Goal: Information Seeking & Learning: Learn about a topic

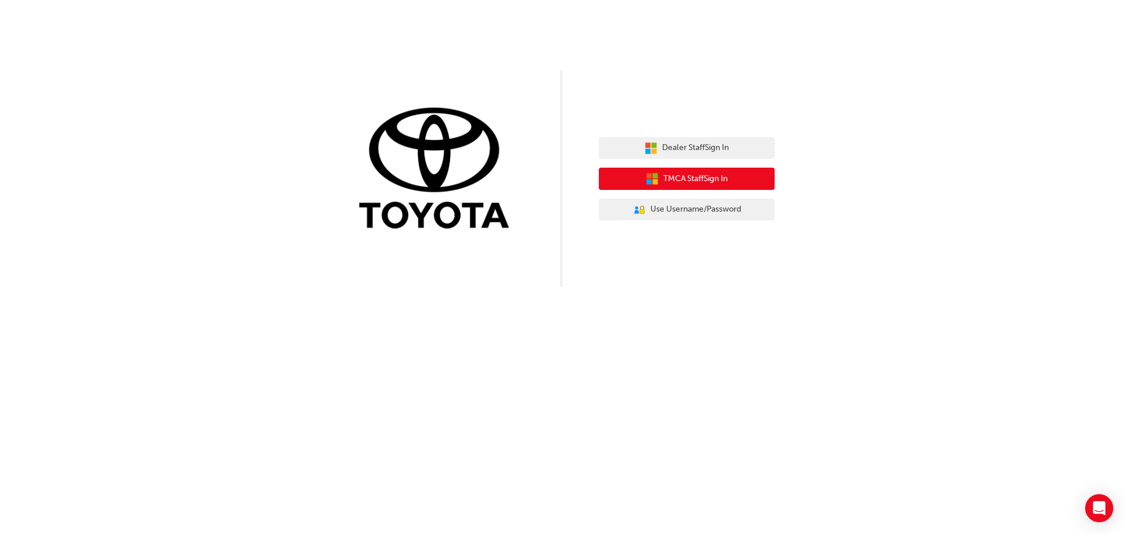
click at [696, 184] on span "TMCA Staff Sign In" at bounding box center [695, 178] width 64 height 13
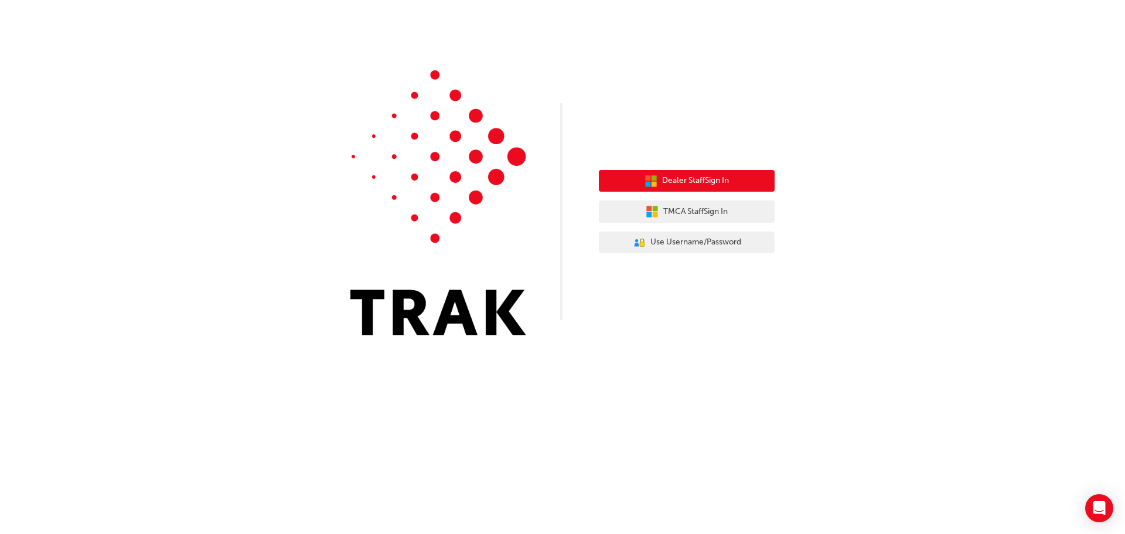
click at [710, 184] on span "Dealer Staff Sign In" at bounding box center [695, 180] width 67 height 13
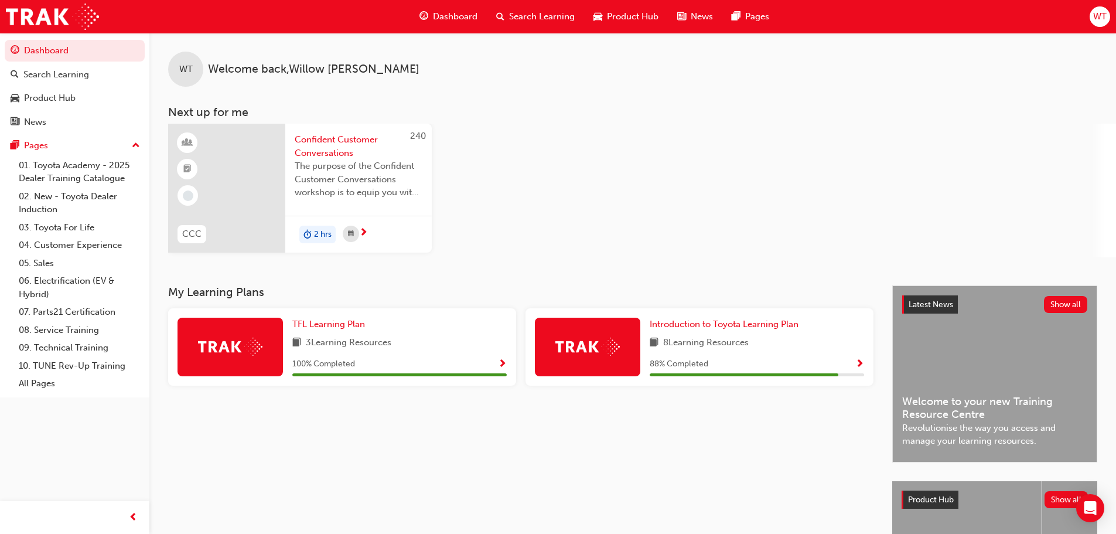
click at [327, 193] on span "The purpose of the Confident Customer Conversations workshop is to equip you wi…" at bounding box center [359, 179] width 128 height 40
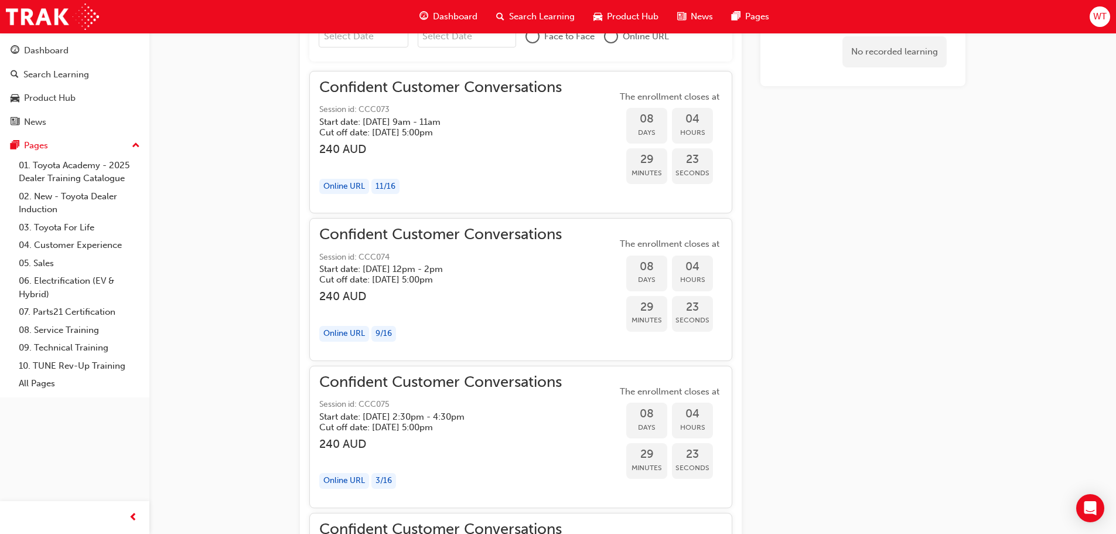
scroll to position [879, 0]
click at [521, 144] on h3 "240 AUD" at bounding box center [440, 147] width 243 height 13
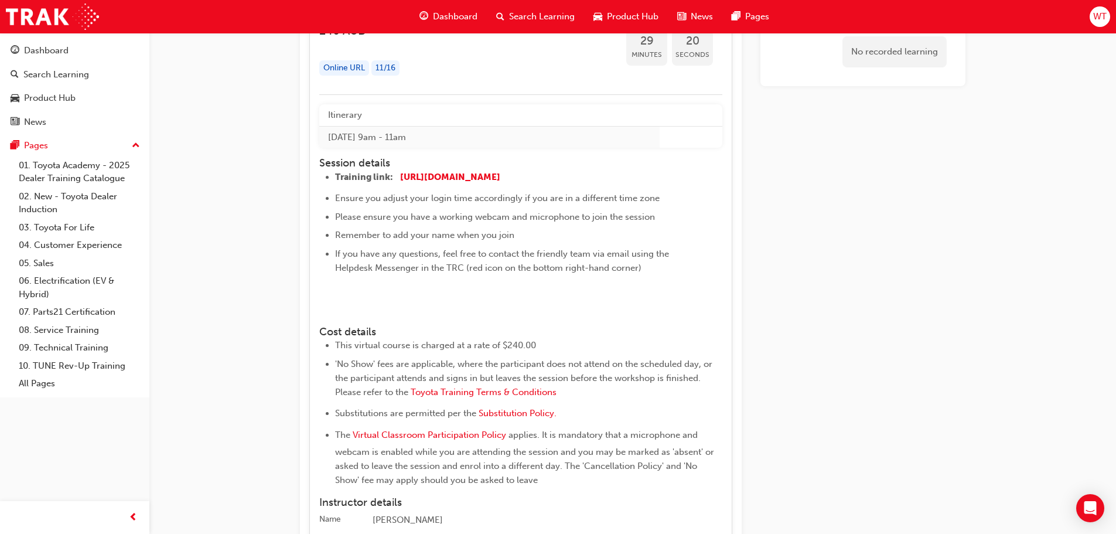
scroll to position [1055, 0]
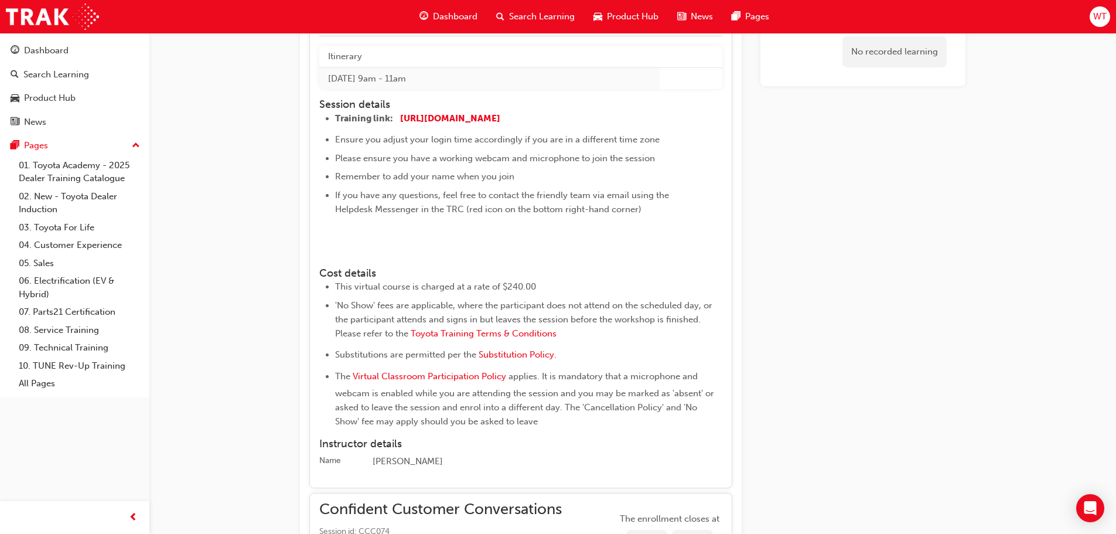
drag, startPoint x: 346, startPoint y: 269, endPoint x: 369, endPoint y: 268, distance: 23.4
click at [335, 240] on img at bounding box center [335, 240] width 0 height 0
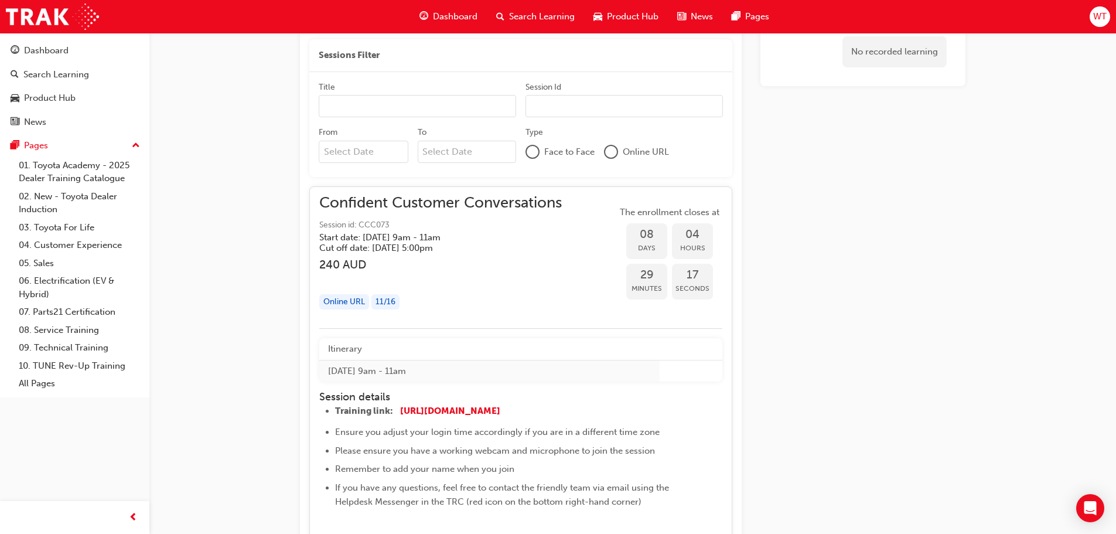
scroll to position [762, 0]
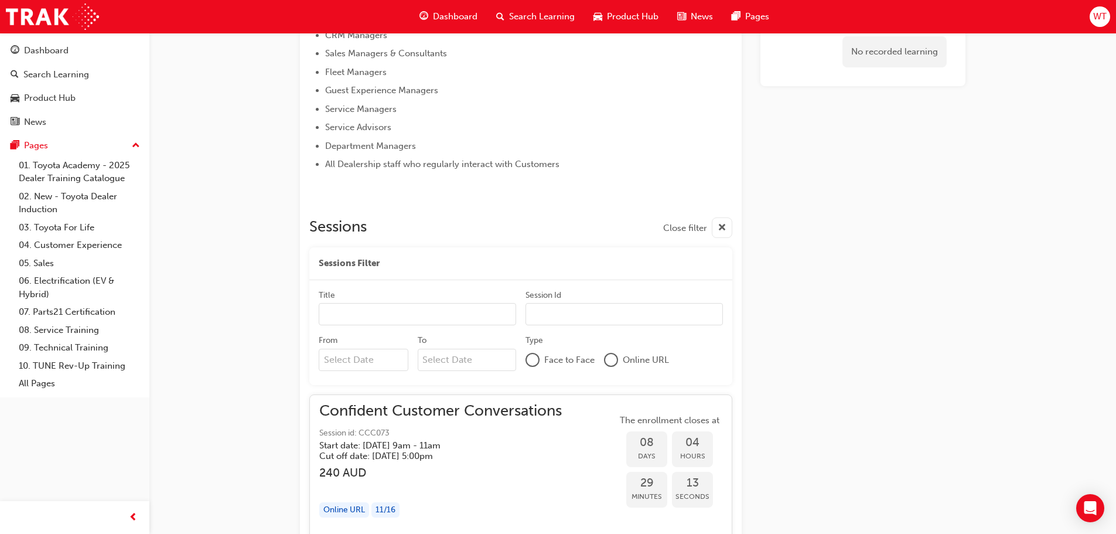
scroll to position [527, 0]
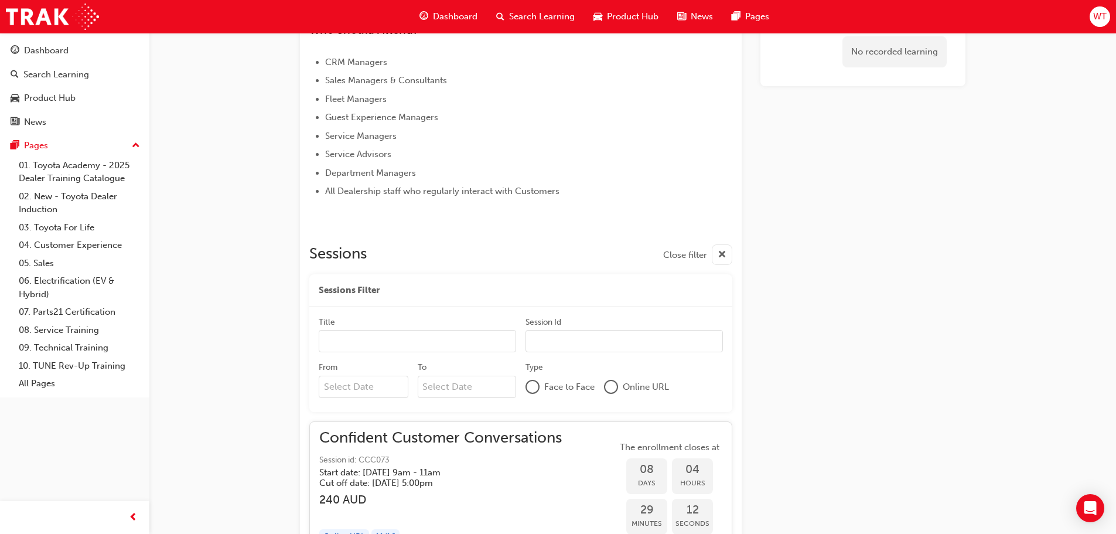
click at [537, 385] on div at bounding box center [533, 387] width 12 height 12
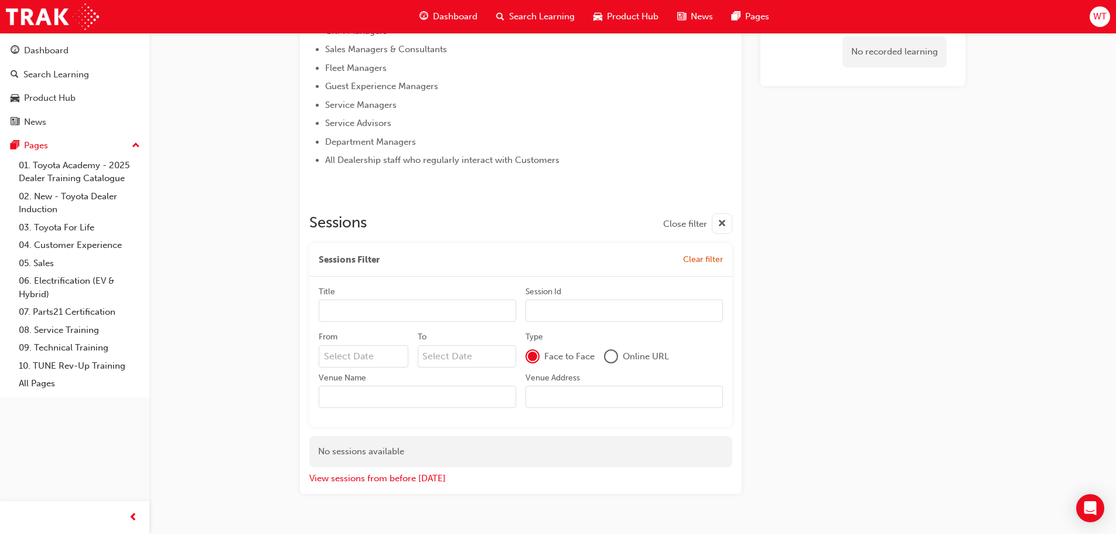
scroll to position [585, 0]
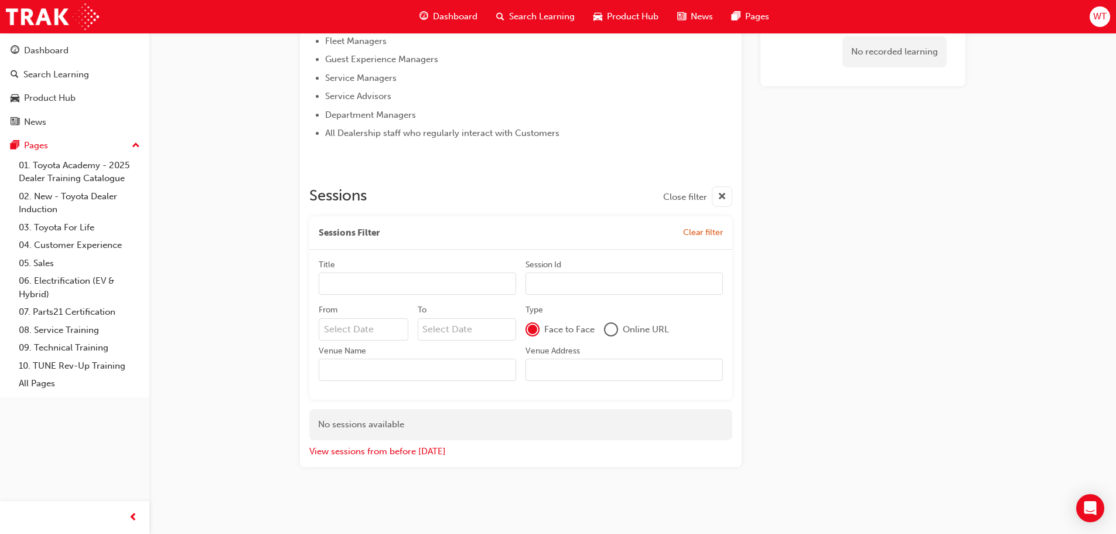
click at [620, 333] on div "Online URL" at bounding box center [636, 329] width 65 height 14
click at [613, 331] on div at bounding box center [611, 329] width 12 height 12
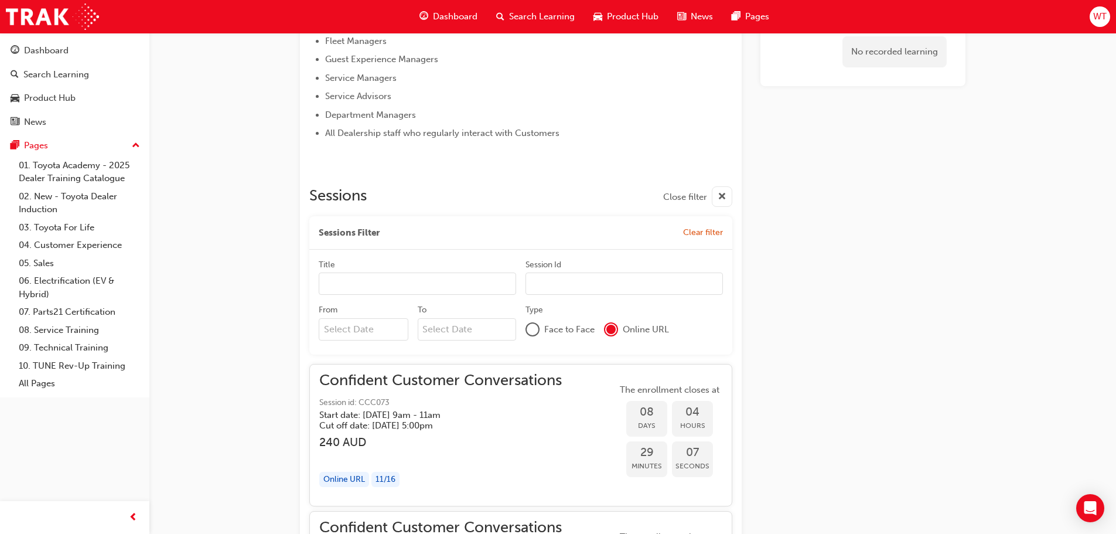
click at [721, 194] on span "cross-icon" at bounding box center [722, 197] width 9 height 15
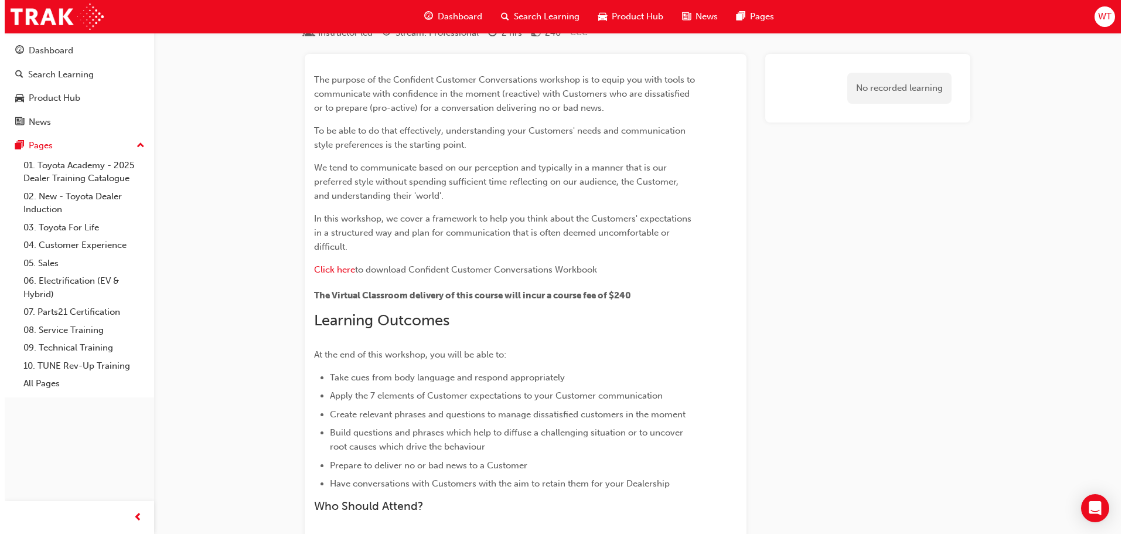
scroll to position [0, 0]
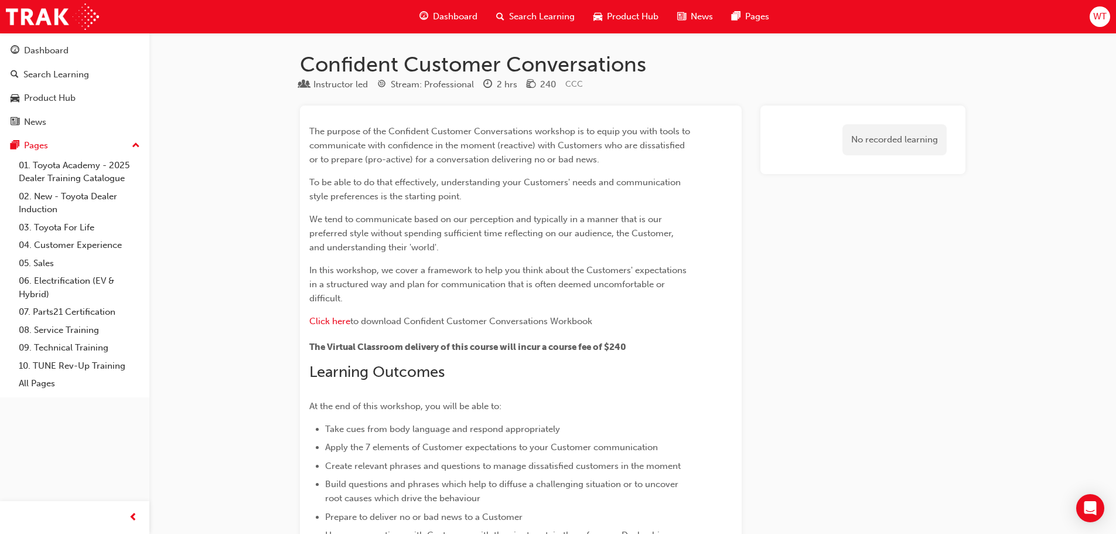
click at [461, 16] on span "Dashboard" at bounding box center [455, 16] width 45 height 13
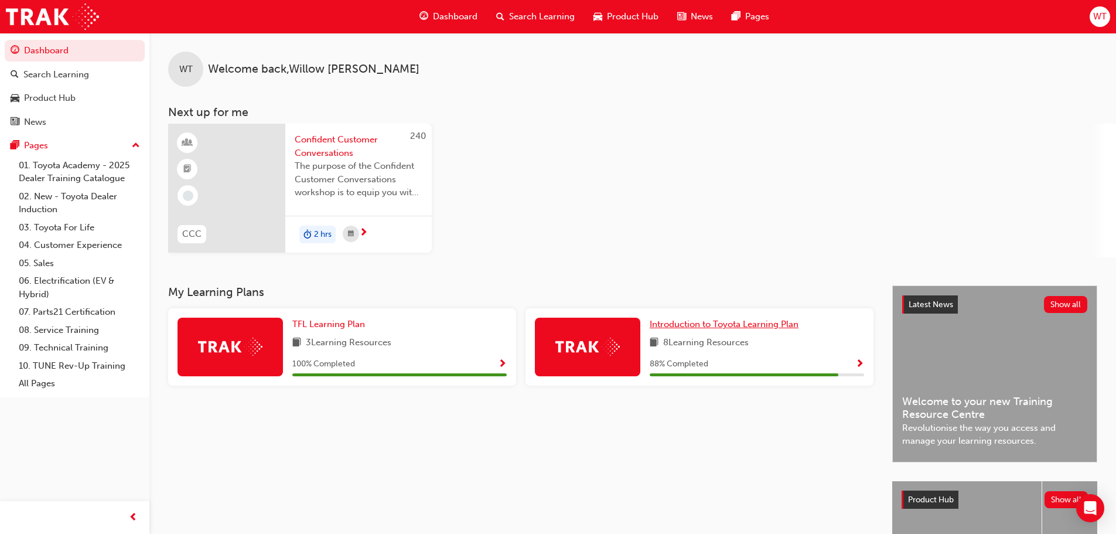
click at [707, 329] on span "Introduction to Toyota Learning Plan" at bounding box center [724, 324] width 149 height 11
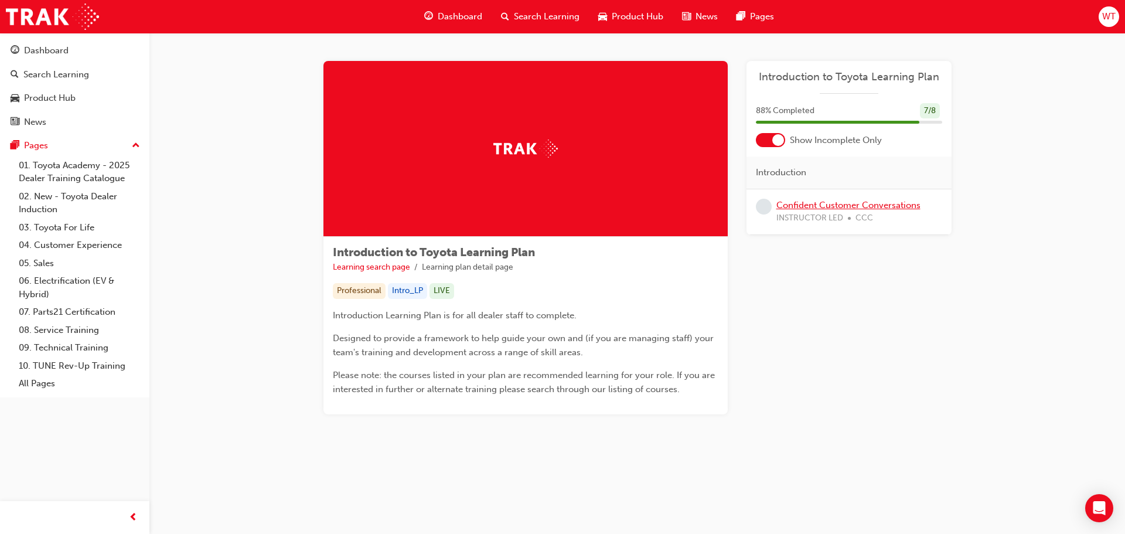
click at [816, 204] on link "Confident Customer Conversations" at bounding box center [848, 205] width 144 height 11
click at [444, 10] on span "Dashboard" at bounding box center [460, 16] width 45 height 13
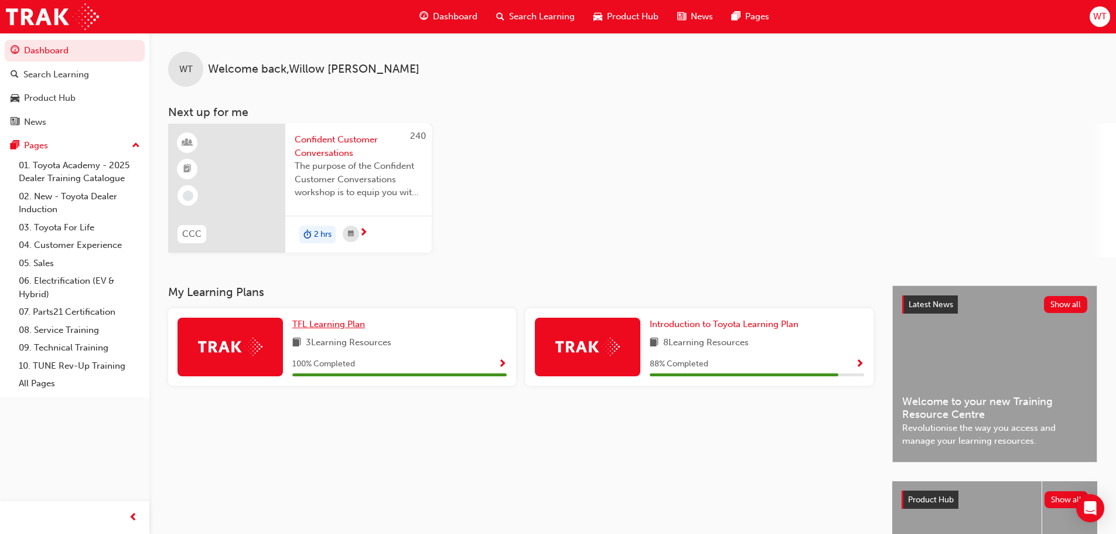
click at [335, 322] on span "TFL Learning Plan" at bounding box center [328, 324] width 73 height 11
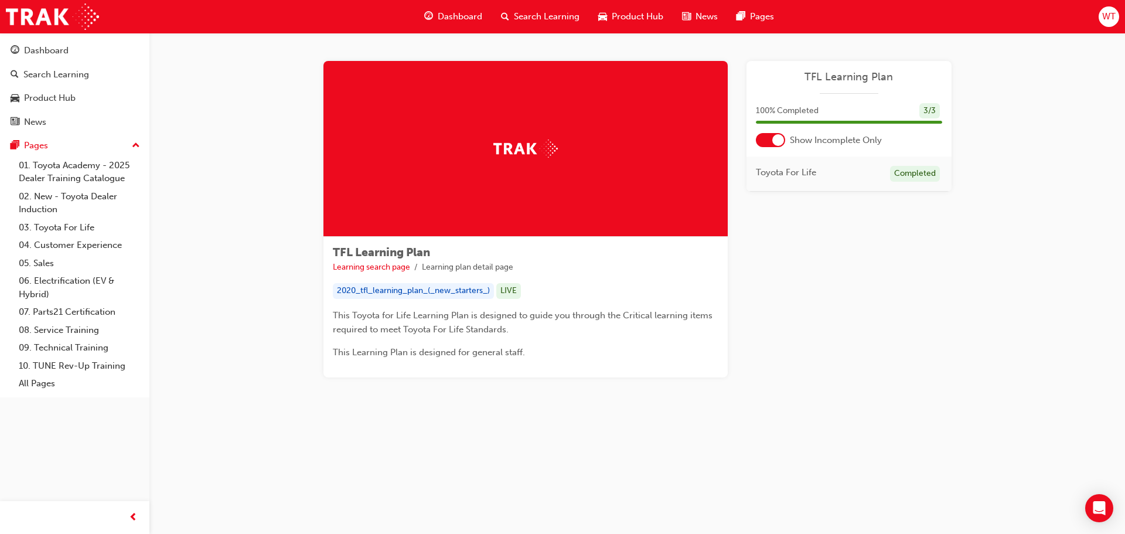
click at [774, 138] on div at bounding box center [778, 140] width 12 height 12
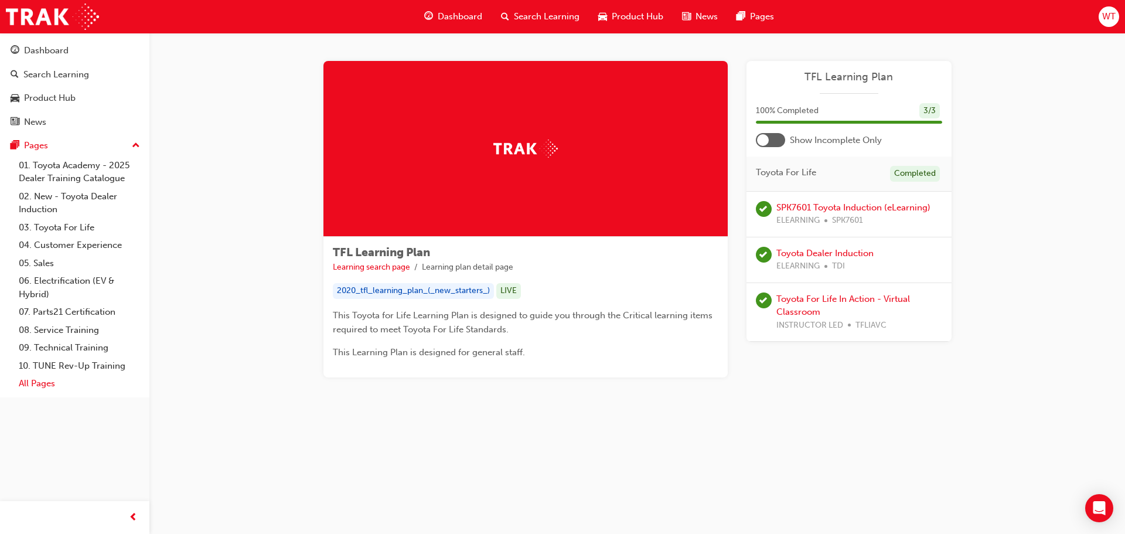
click at [56, 378] on link "All Pages" at bounding box center [79, 383] width 131 height 18
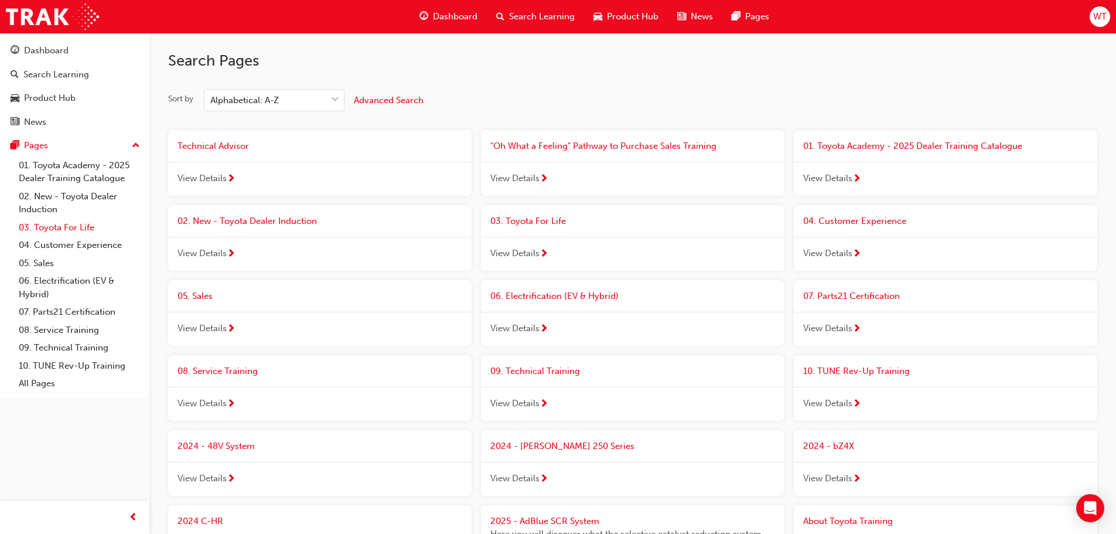
click at [66, 220] on link "03. Toyota For Life" at bounding box center [79, 228] width 131 height 18
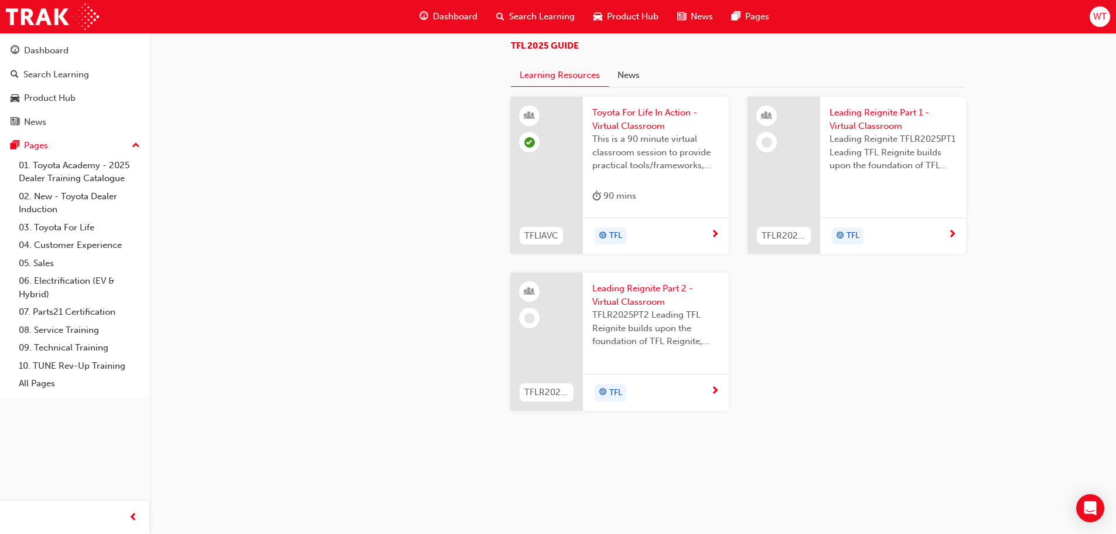
scroll to position [1230, 0]
